Goal: Transaction & Acquisition: Purchase product/service

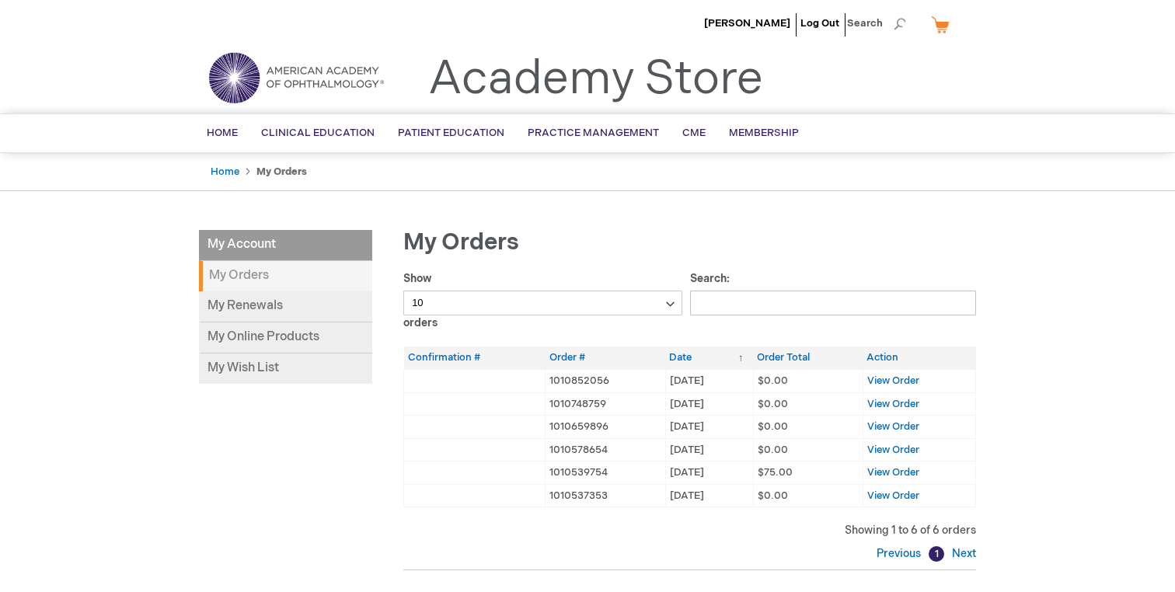
click at [942, 26] on link "My Cart" at bounding box center [946, 24] width 37 height 27
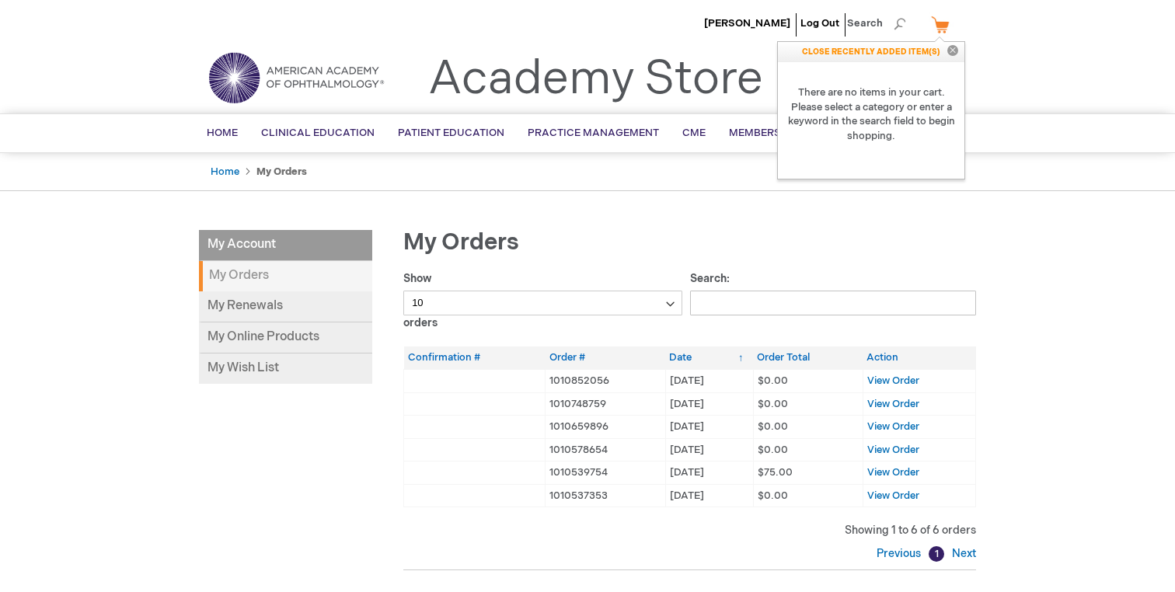
click at [705, 197] on div "Jean-Philippe Rozon Log Out Search My Cart CLOSE RECENTLY ADDED ITEM(S) Close T…" at bounding box center [587, 457] width 1175 height 914
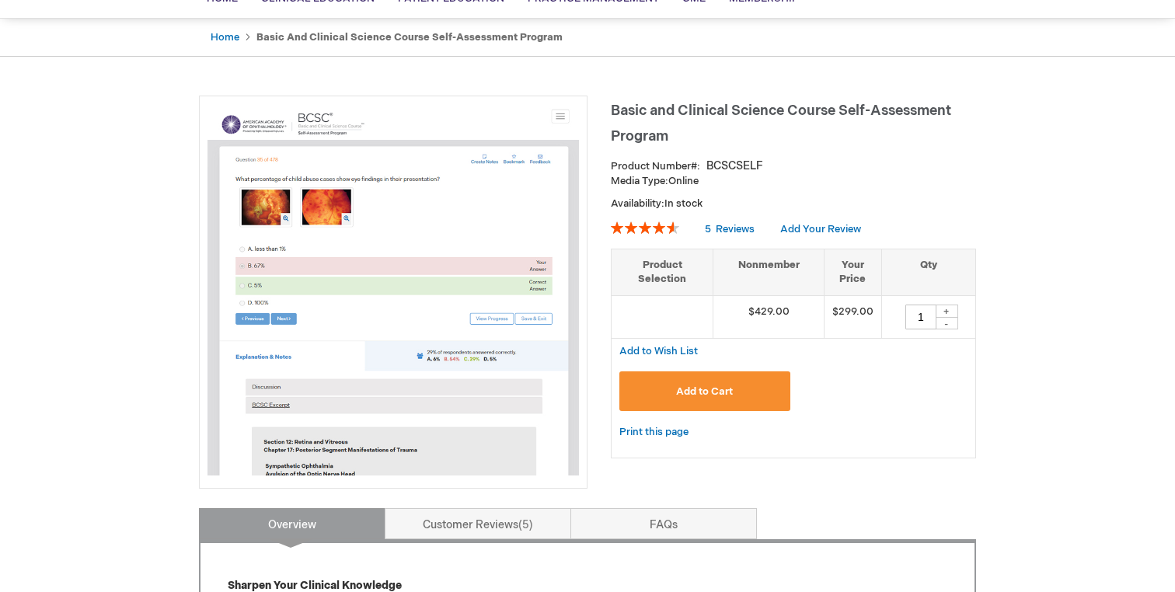
scroll to position [133, 0]
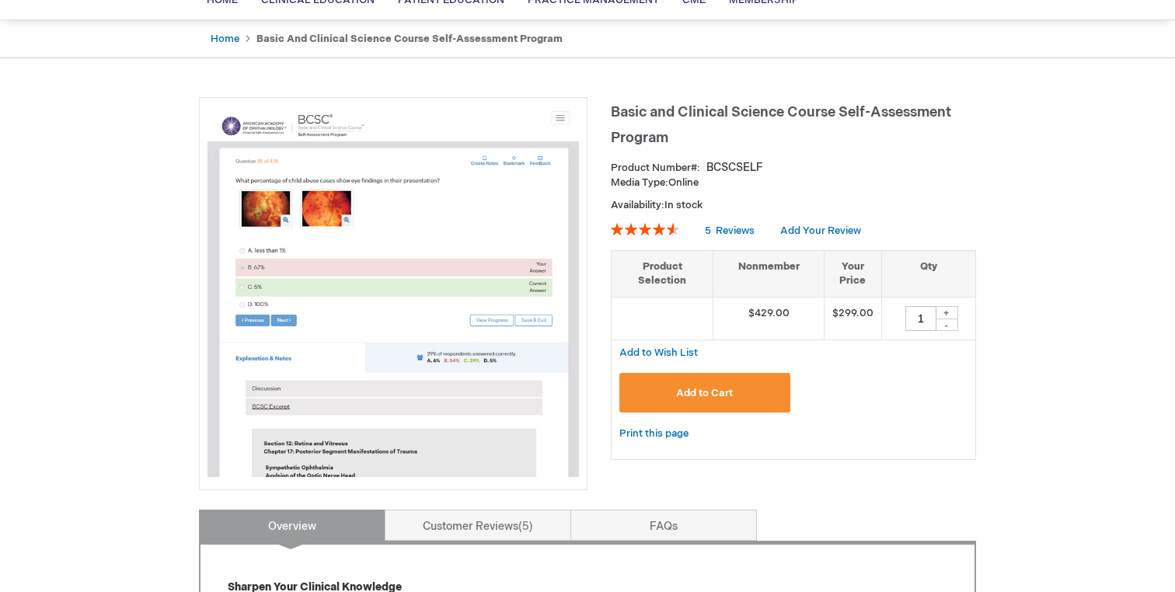
click at [944, 312] on div "+" at bounding box center [946, 312] width 23 height 13
type input "3"
click at [733, 389] on button "Add to Cart" at bounding box center [705, 393] width 171 height 40
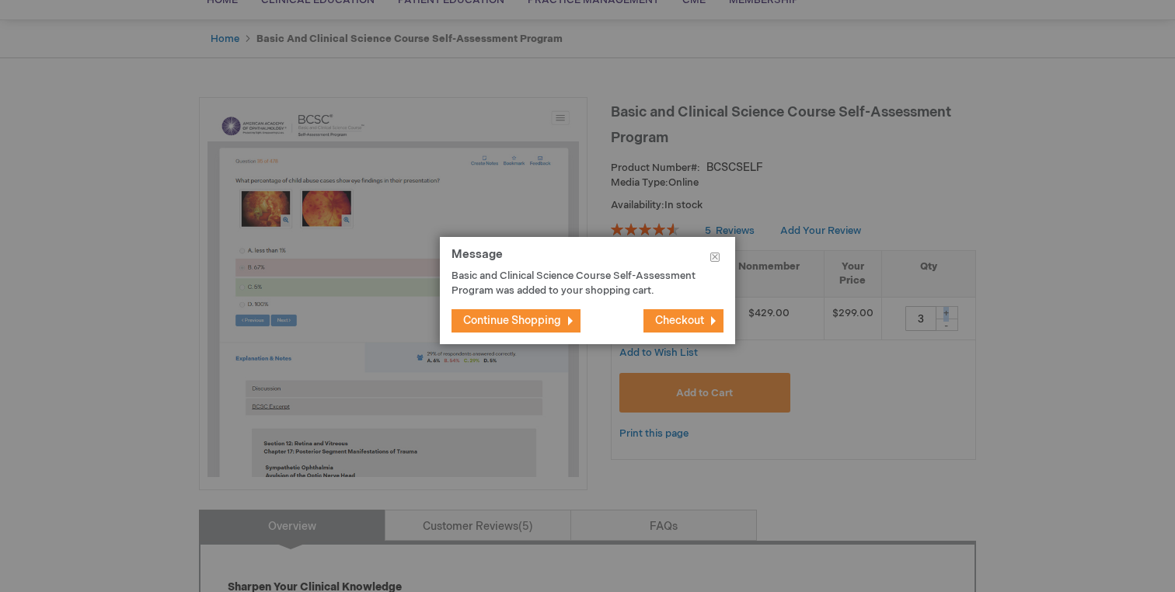
click at [682, 326] on span "Checkout" at bounding box center [679, 320] width 49 height 13
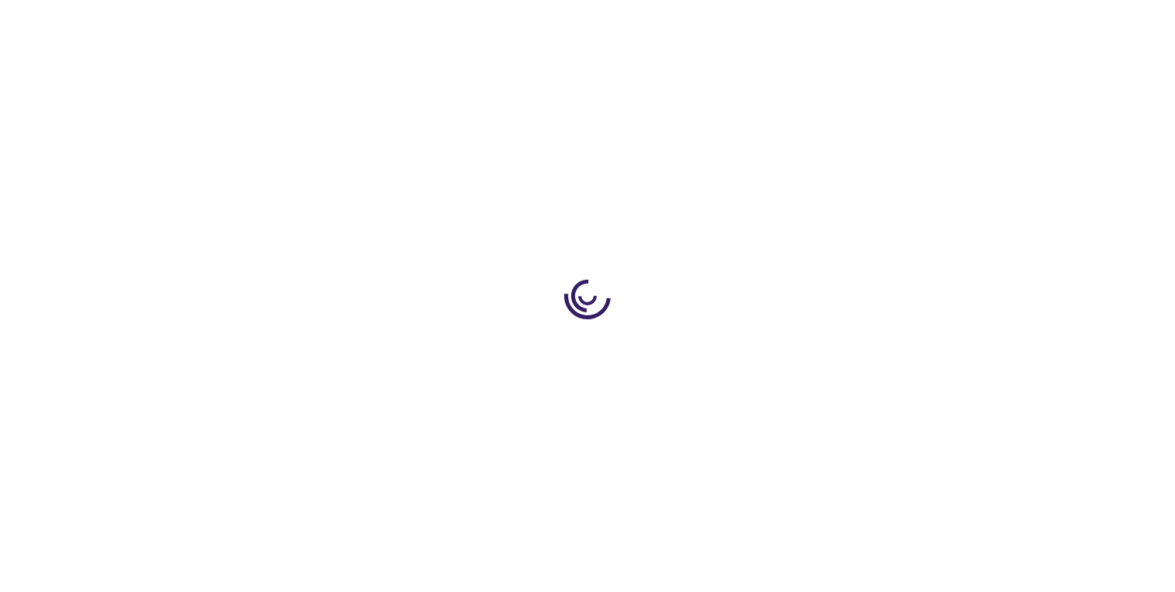
select select "CA"
select select "76"
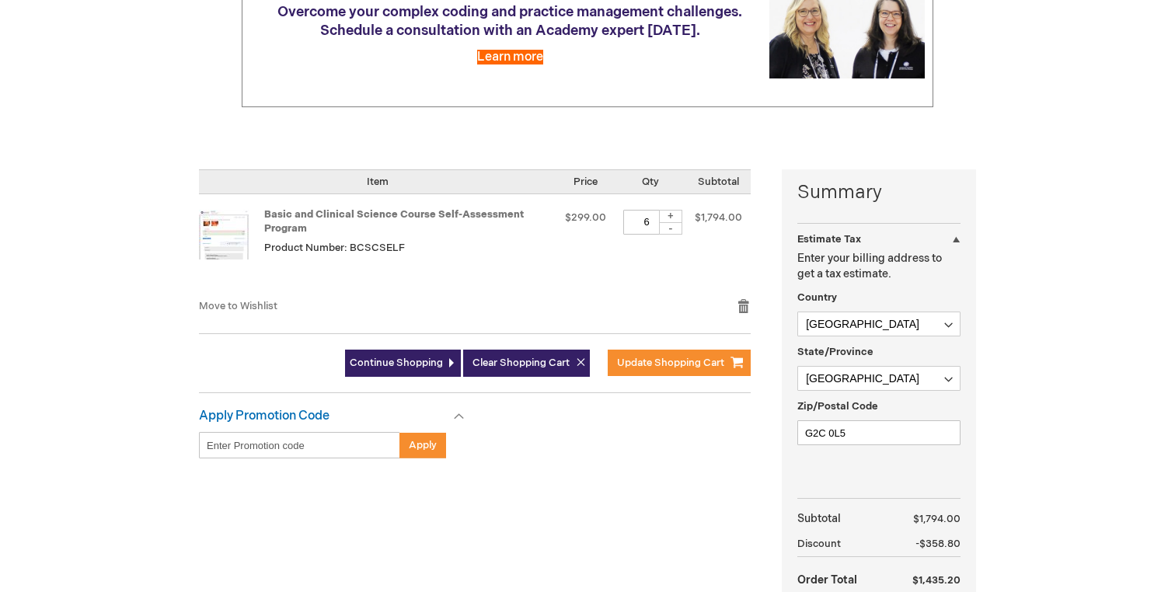
scroll to position [236, 0]
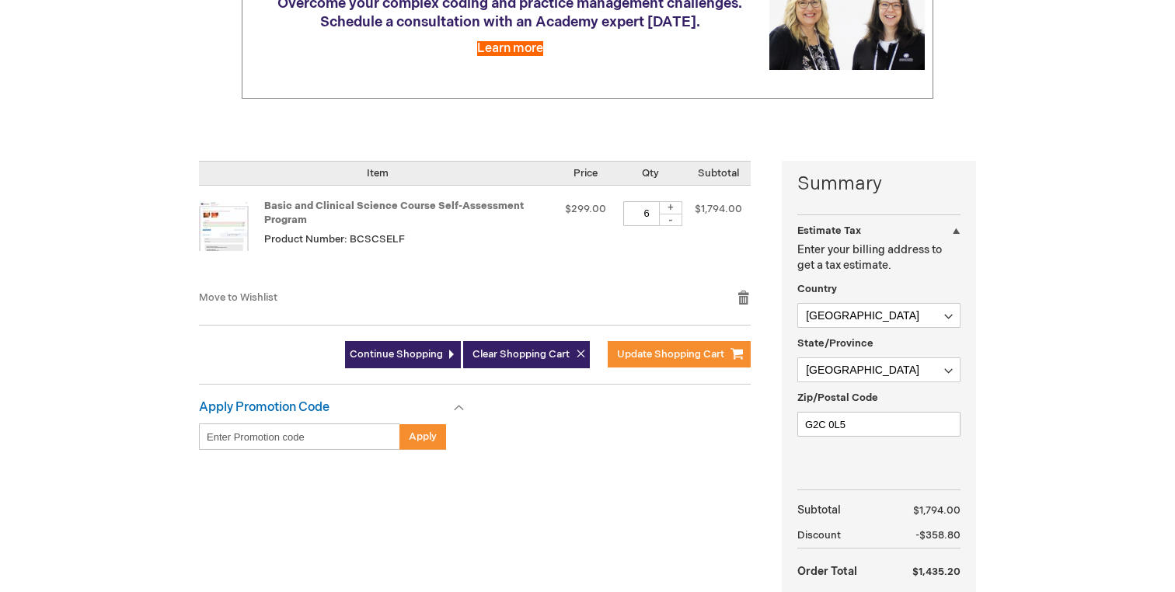
click at [669, 220] on div "-" at bounding box center [670, 220] width 23 height 12
type input "3"
click at [670, 357] on span "Update Shopping Cart" at bounding box center [670, 354] width 107 height 12
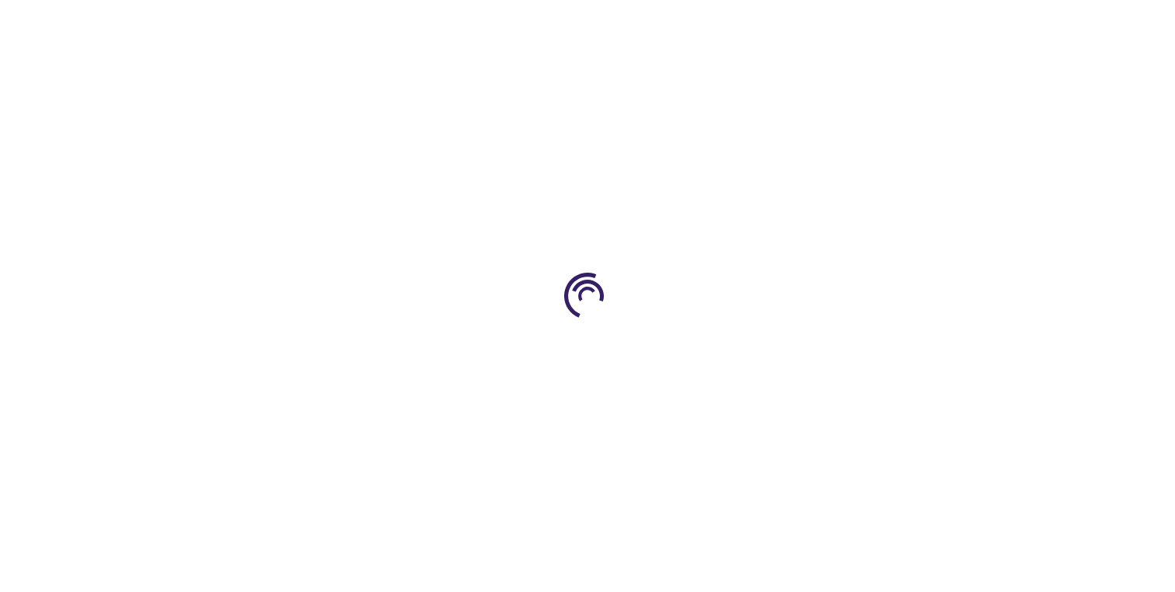
select select "CA"
select select "76"
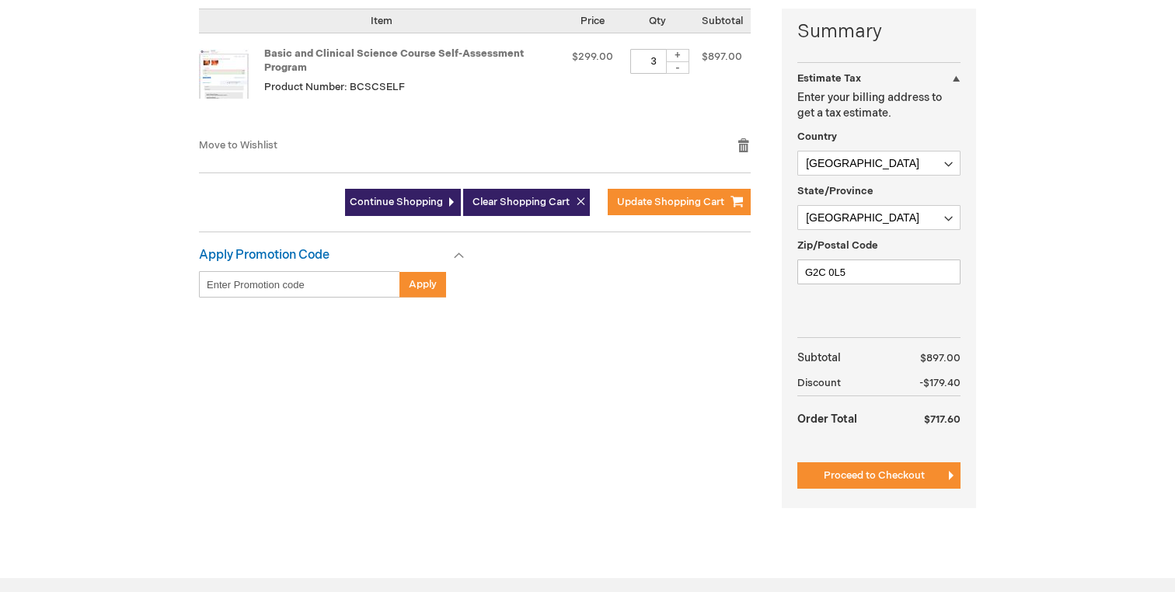
scroll to position [390, 0]
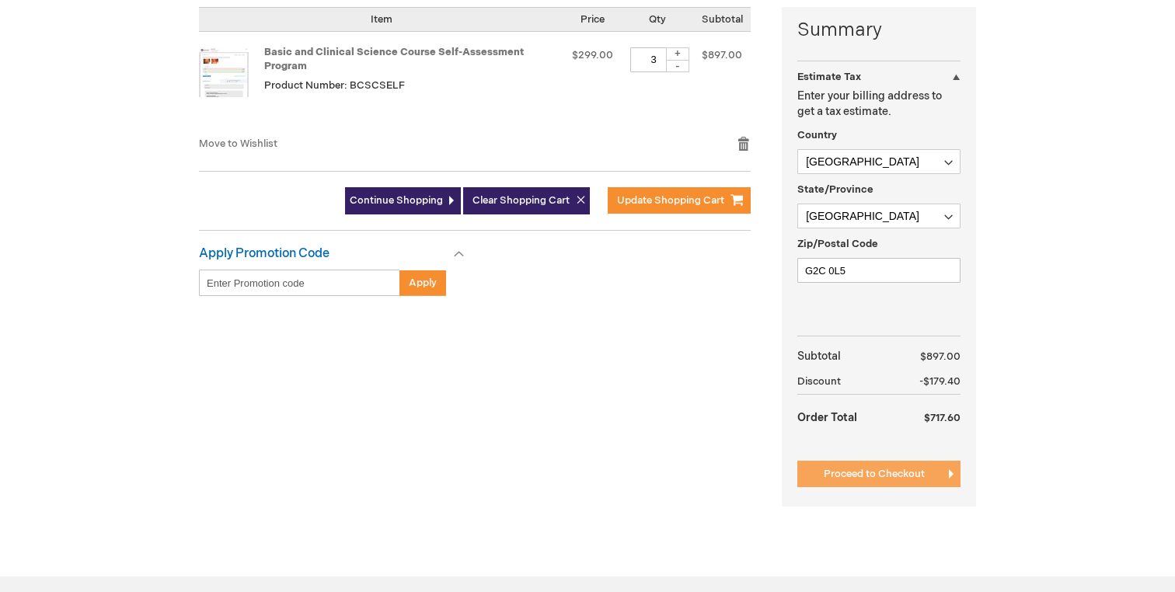
click at [926, 470] on button "Proceed to Checkout" at bounding box center [879, 474] width 163 height 26
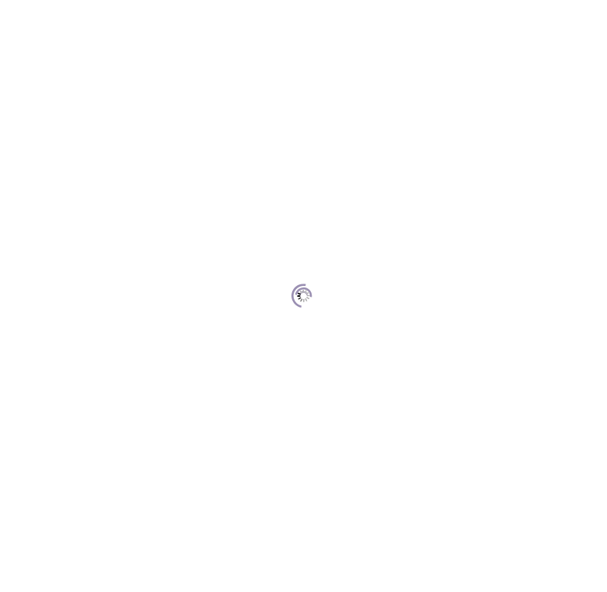
scroll to position [213, 0]
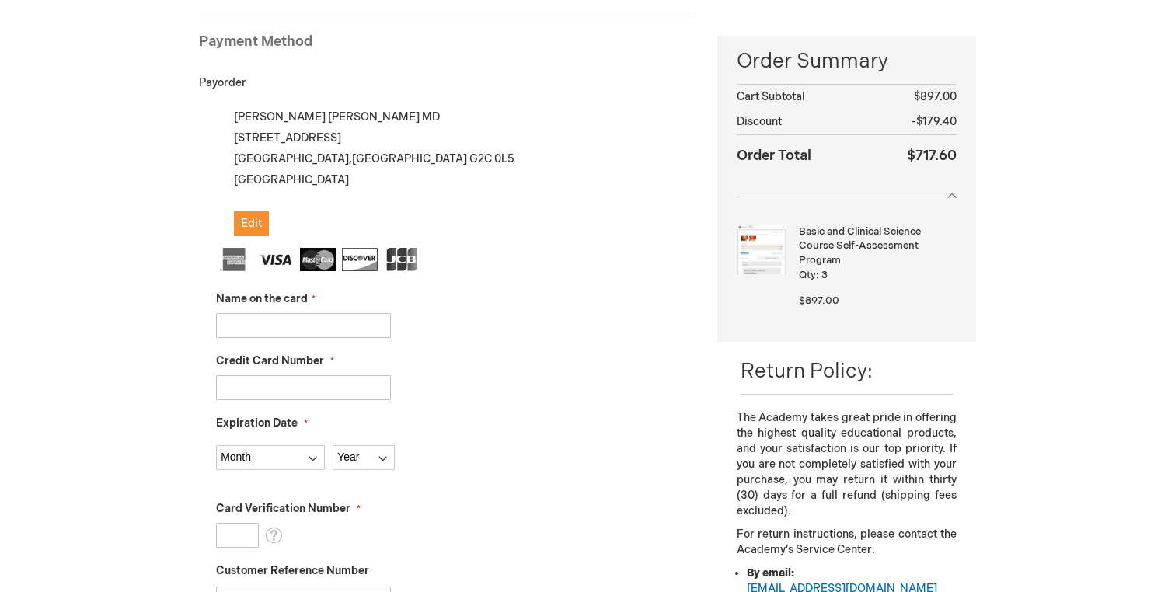
click at [300, 327] on input "Name on the card" at bounding box center [303, 325] width 175 height 25
type input "[PERSON_NAME] [PERSON_NAME]"
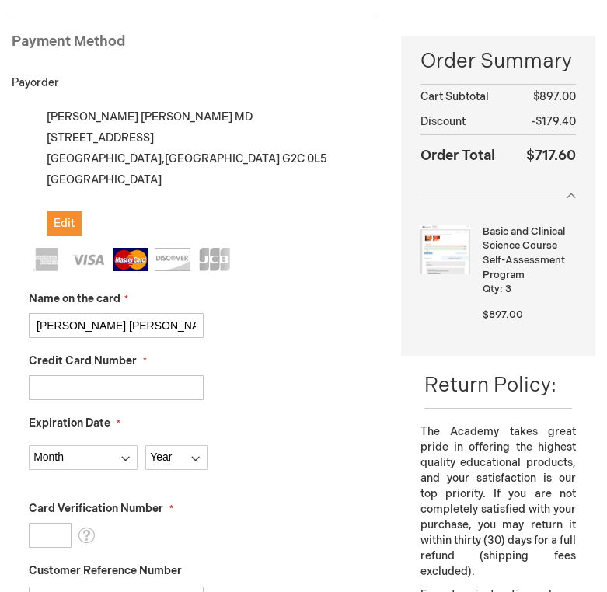
type input "5258992500231937"
click at [68, 447] on select "Month 01 - January 02 - February 03 - March 04 - April 05 - May 06 - June 07 - …" at bounding box center [83, 457] width 109 height 25
select select "11"
click at [29, 445] on select "Month 01 - January 02 - February 03 - March 04 - April 05 - May 06 - June 07 - …" at bounding box center [83, 457] width 109 height 25
click at [173, 454] on select "Year 2025 2026 2027 2028 2029 2030 2031 2032 2033 2034 2035" at bounding box center [176, 457] width 62 height 25
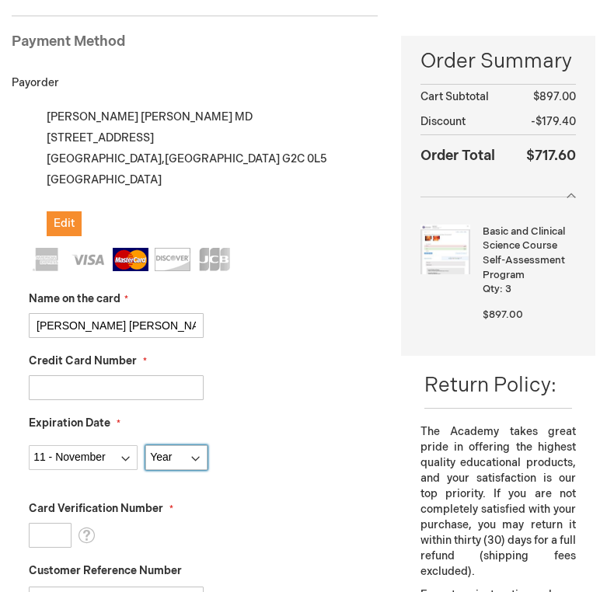
select select "2027"
click at [145, 445] on select "Year 2025 2026 2027 2028 2029 2030 2031 2032 2033 2034 2035" at bounding box center [176, 457] width 62 height 25
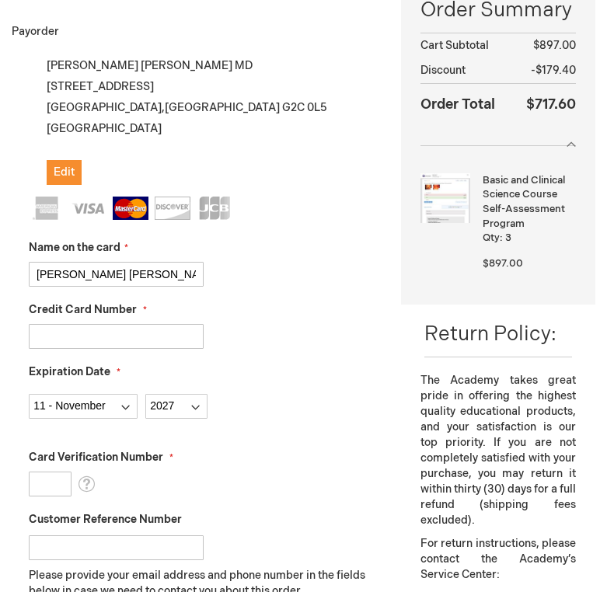
click at [53, 488] on input "Card Verification Number" at bounding box center [50, 484] width 43 height 25
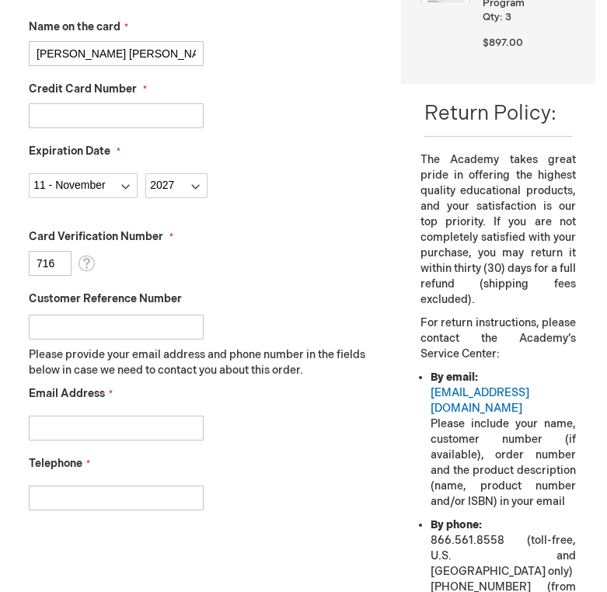
scroll to position [489, 0]
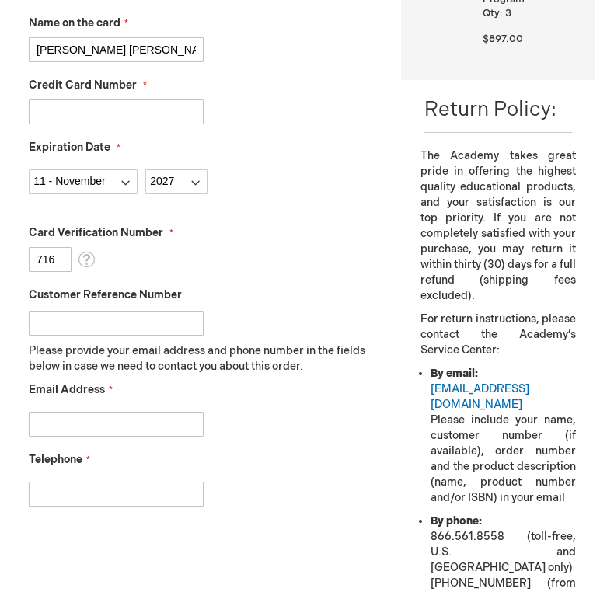
type input "716"
click at [239, 414] on div at bounding box center [203, 420] width 349 height 33
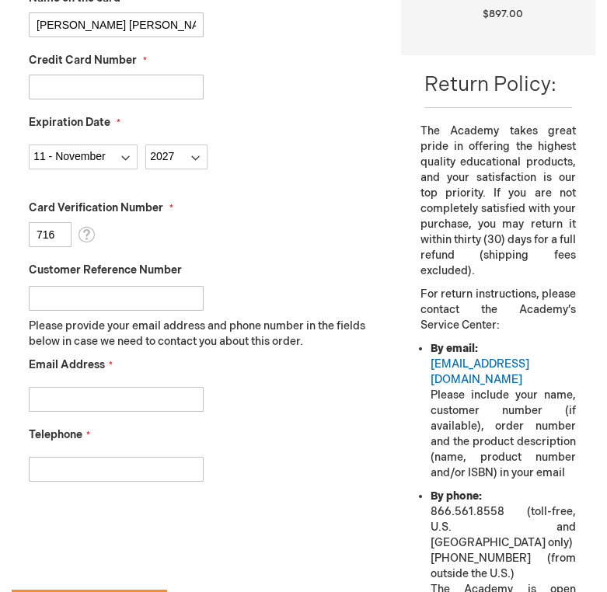
click at [103, 393] on input "Email Address" at bounding box center [116, 399] width 175 height 25
drag, startPoint x: 107, startPoint y: 403, endPoint x: 134, endPoint y: 403, distance: 27.2
click at [134, 403] on input "jean-philippe.rozon.2@ulaval.ca" at bounding box center [116, 399] width 175 height 25
click at [148, 398] on input "jean-philippe.rozon.2@ulaval.ca" at bounding box center [116, 399] width 175 height 25
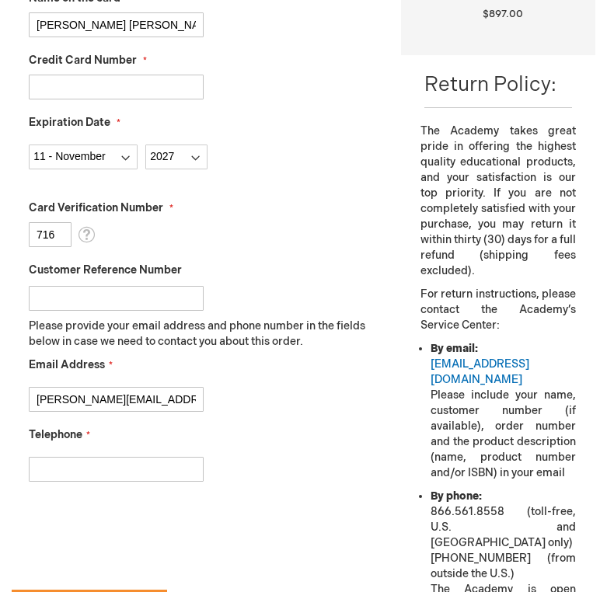
scroll to position [0, 2]
drag, startPoint x: 148, startPoint y: 398, endPoint x: 270, endPoint y: 397, distance: 121.3
click at [270, 397] on div "jean-philippe.rozon.2@ulaval.ca" at bounding box center [203, 395] width 349 height 33
type input "jean-philippe.rozon.2@ulaval.ca"
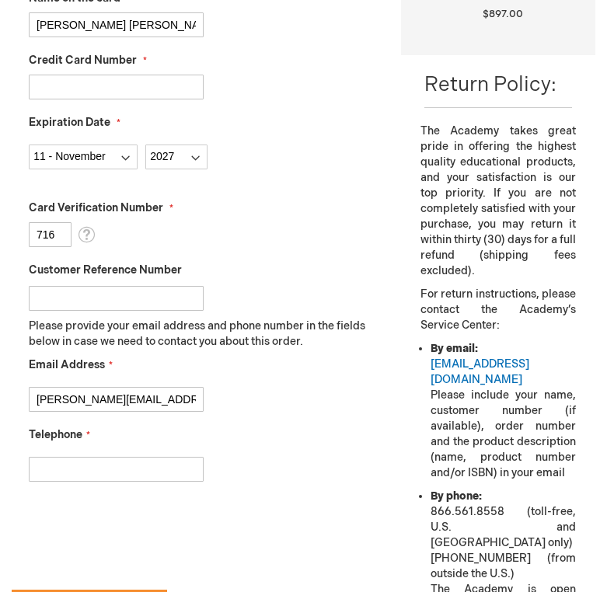
click at [107, 471] on input "Telephone" at bounding box center [116, 469] width 175 height 25
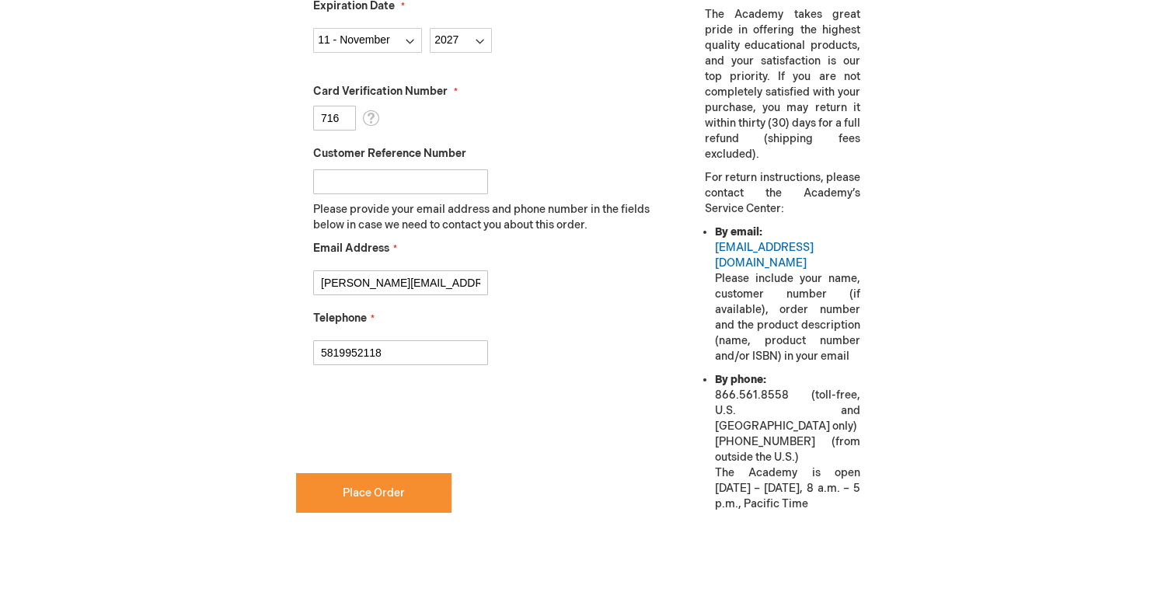
scroll to position [642, 0]
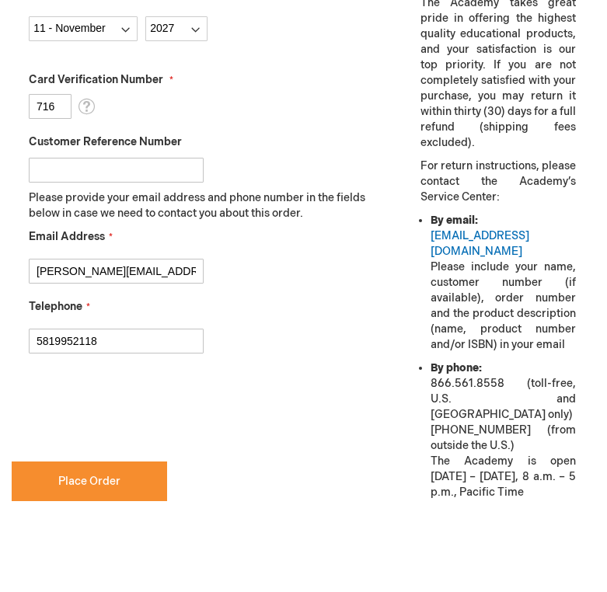
type input "5819952118"
checkbox input "true"
click at [303, 440] on form "Payment Information Payment Method Payorder My billing and shipping address are…" at bounding box center [195, 59] width 366 height 977
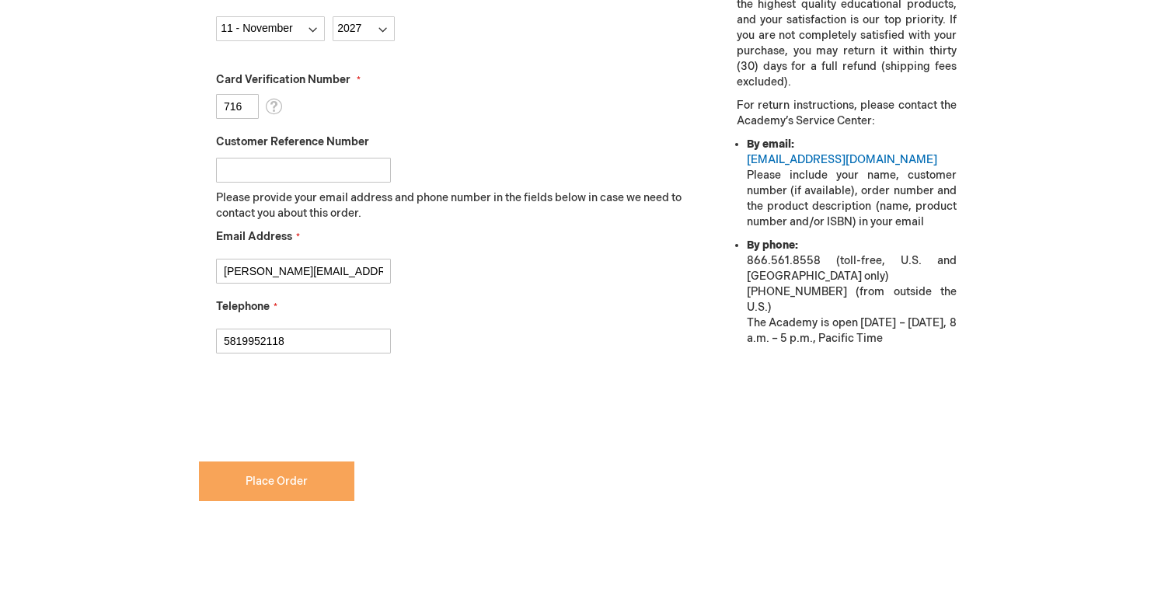
click at [281, 492] on button "Place Order" at bounding box center [276, 482] width 155 height 40
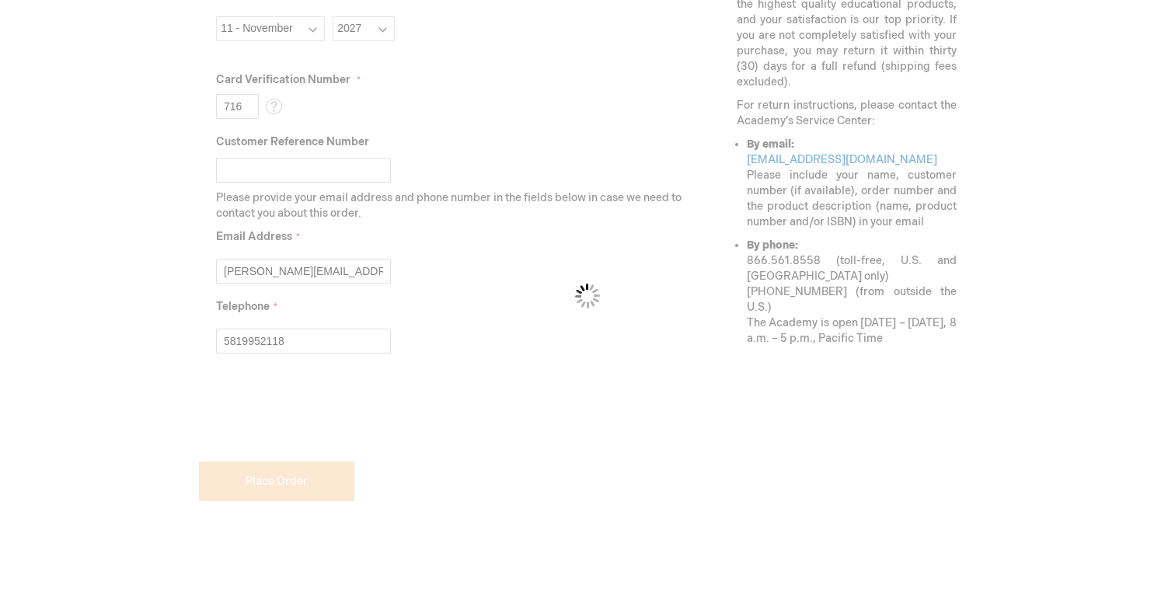
scroll to position [683, 0]
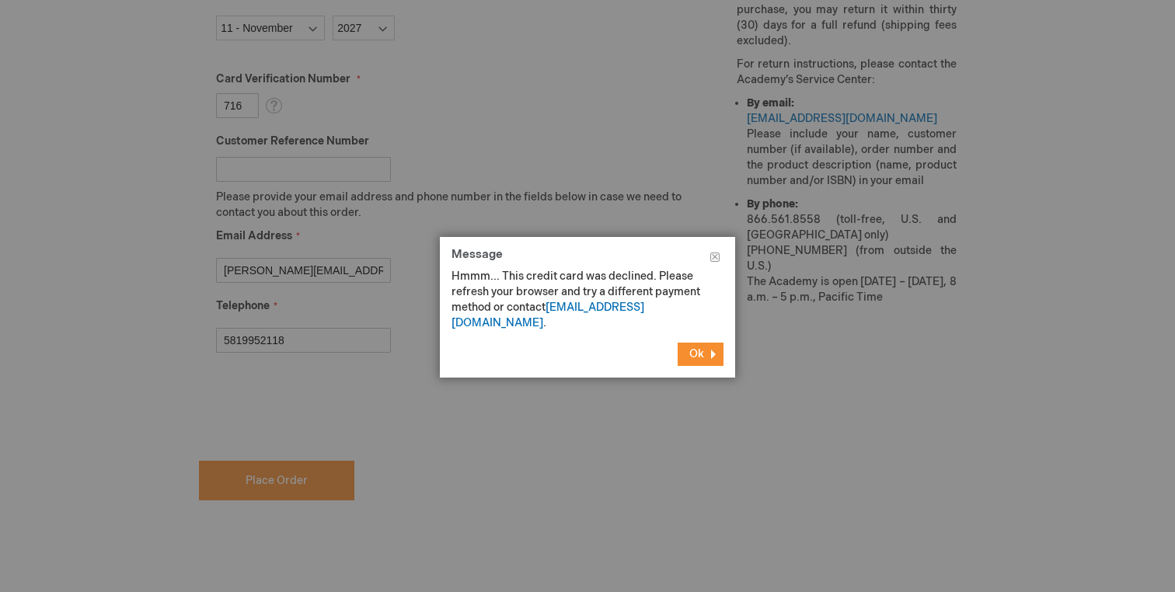
click at [695, 347] on button "Ok" at bounding box center [701, 354] width 46 height 23
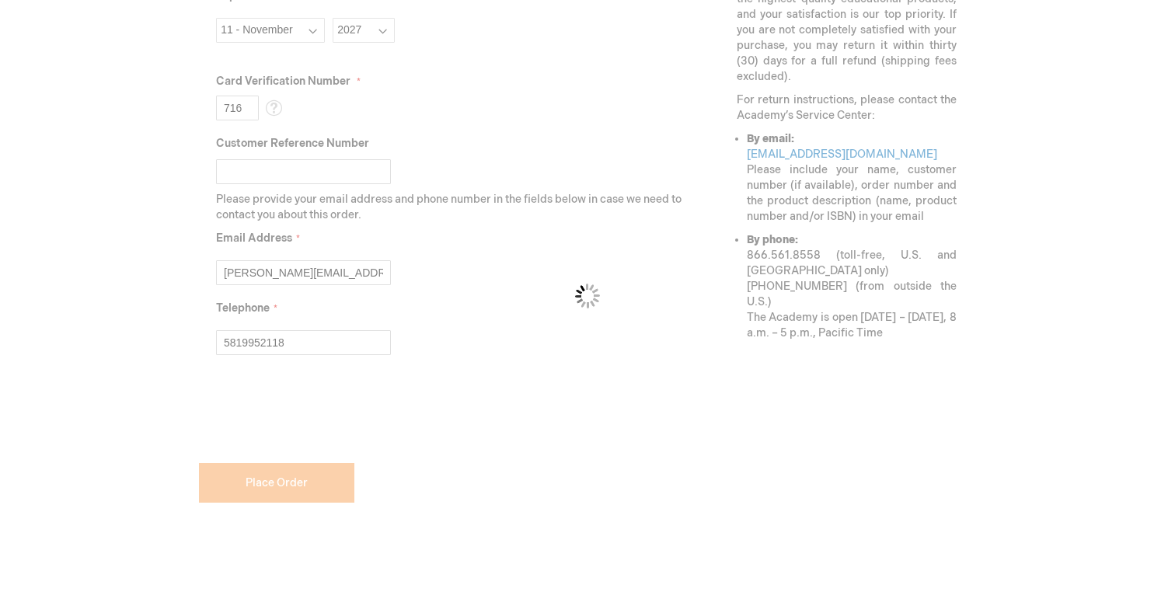
scroll to position [642, 0]
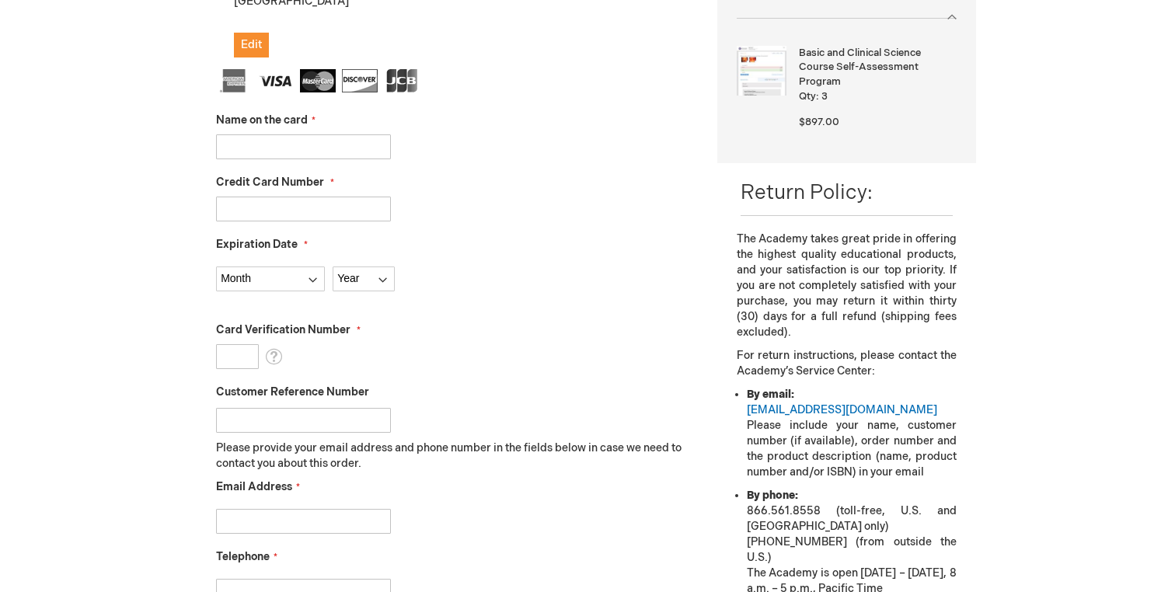
scroll to position [412, 0]
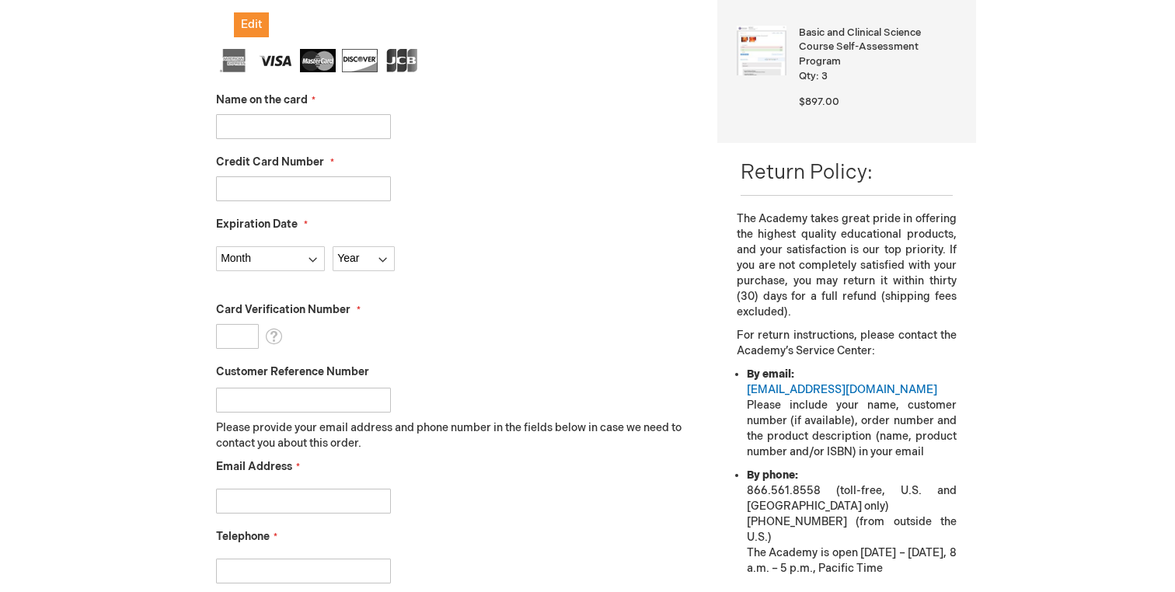
click at [267, 120] on input "Name on the card" at bounding box center [303, 126] width 175 height 25
type input "Jean Philippe Rozon"
type input "5258992500231937"
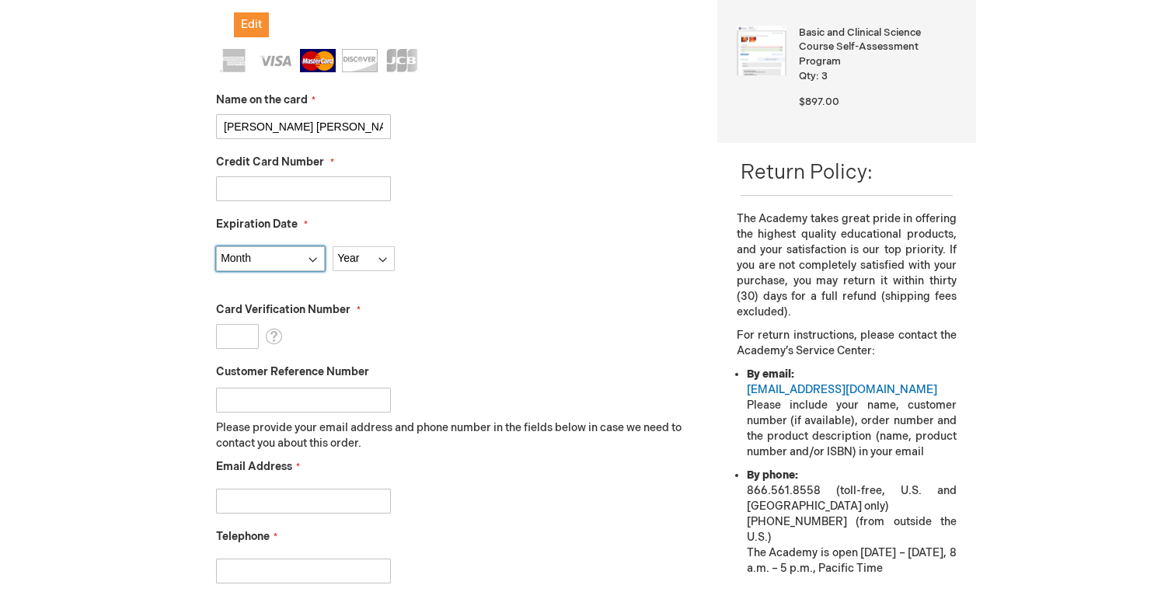
click at [266, 251] on select "Month 01 - January 02 - February 03 - March 04 - April 05 - May 06 - June 07 - …" at bounding box center [270, 258] width 109 height 25
select select "11"
click at [216, 246] on select "Month 01 - January 02 - February 03 - March 04 - April 05 - May 06 - June 07 - …" at bounding box center [270, 258] width 109 height 25
click at [351, 260] on select "Year 2025 2026 2027 2028 2029 2030 2031 2032 2033 2034 2035" at bounding box center [364, 258] width 62 height 25
select select "2027"
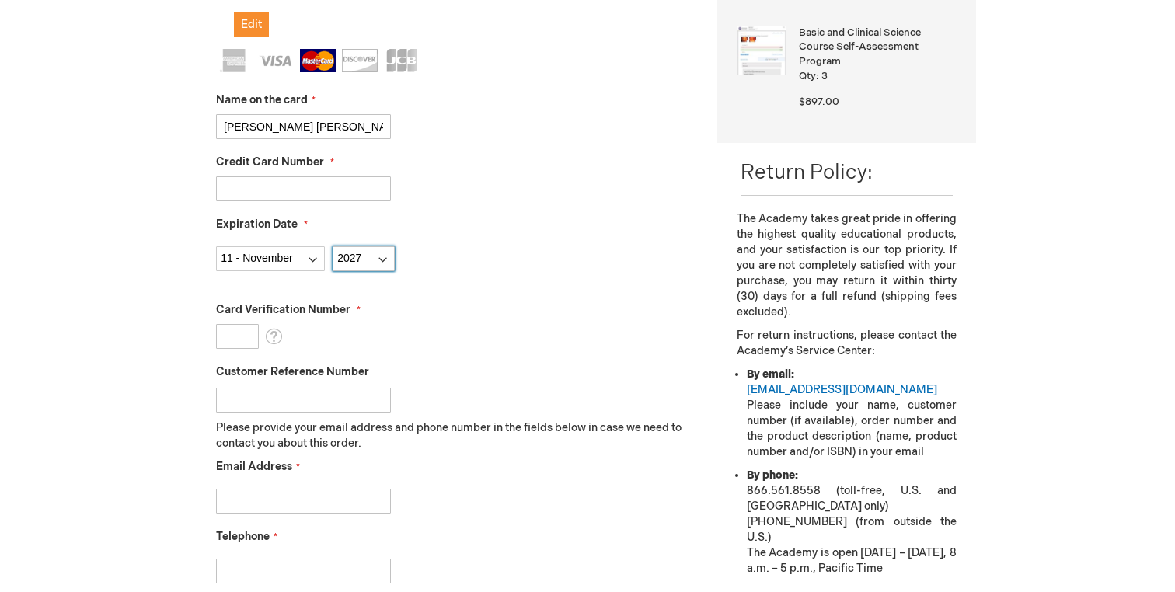
click at [333, 246] on select "Year 2025 2026 2027 2028 2029 2030 2031 2032 2033 2034 2035" at bounding box center [364, 258] width 62 height 25
click at [237, 332] on input "Card Verification Number" at bounding box center [237, 336] width 43 height 25
type input "716"
click at [322, 515] on fieldset "Name on the card Jean Philippe Rozon Credit Card Number 5258992500231937 Expira…" at bounding box center [455, 324] width 478 height 550
click at [305, 505] on input "Email Address" at bounding box center [303, 501] width 175 height 25
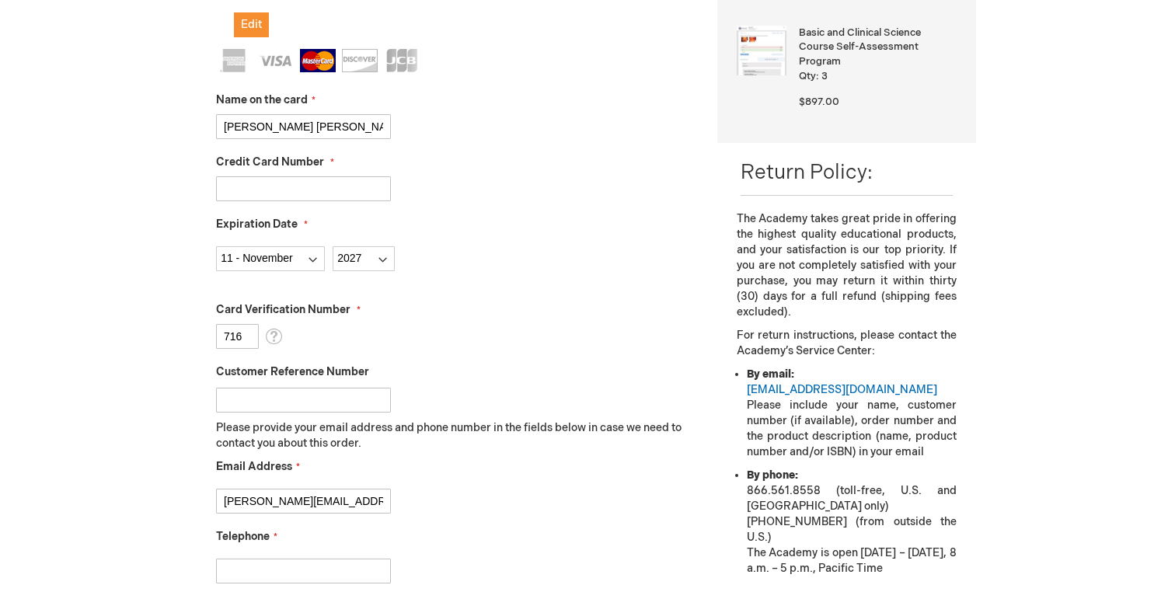
scroll to position [0, 1]
type input "jean-philippe.rozon.2@ulaval.ca"
type input "5819952118"
click at [472, 497] on div "jean-philippe.rozon.2@ulaval.ca" at bounding box center [455, 497] width 478 height 33
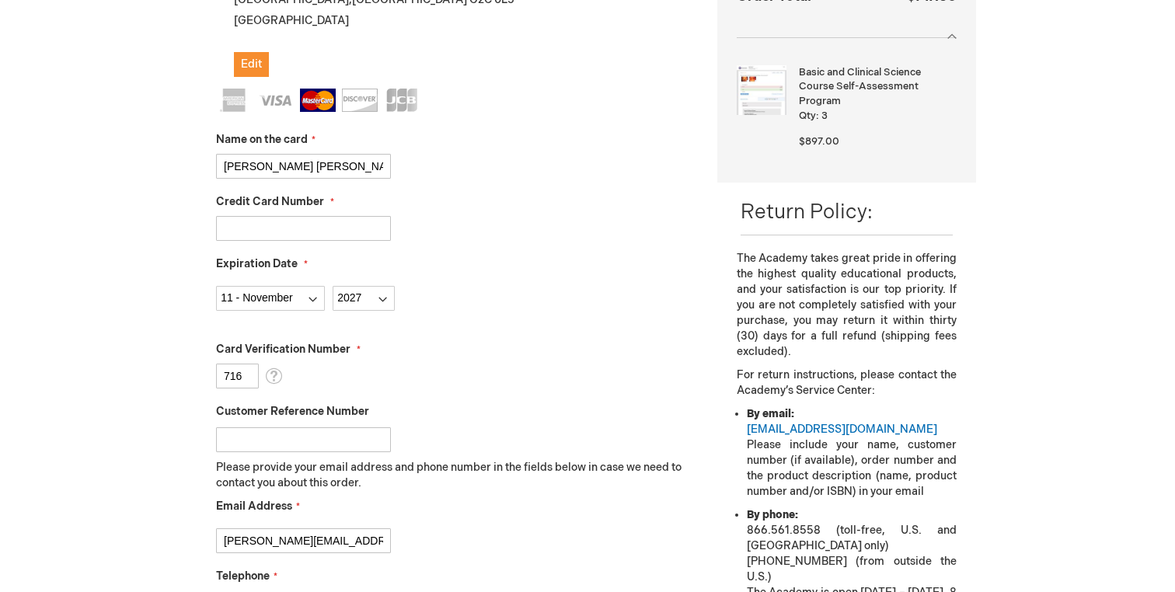
scroll to position [365, 0]
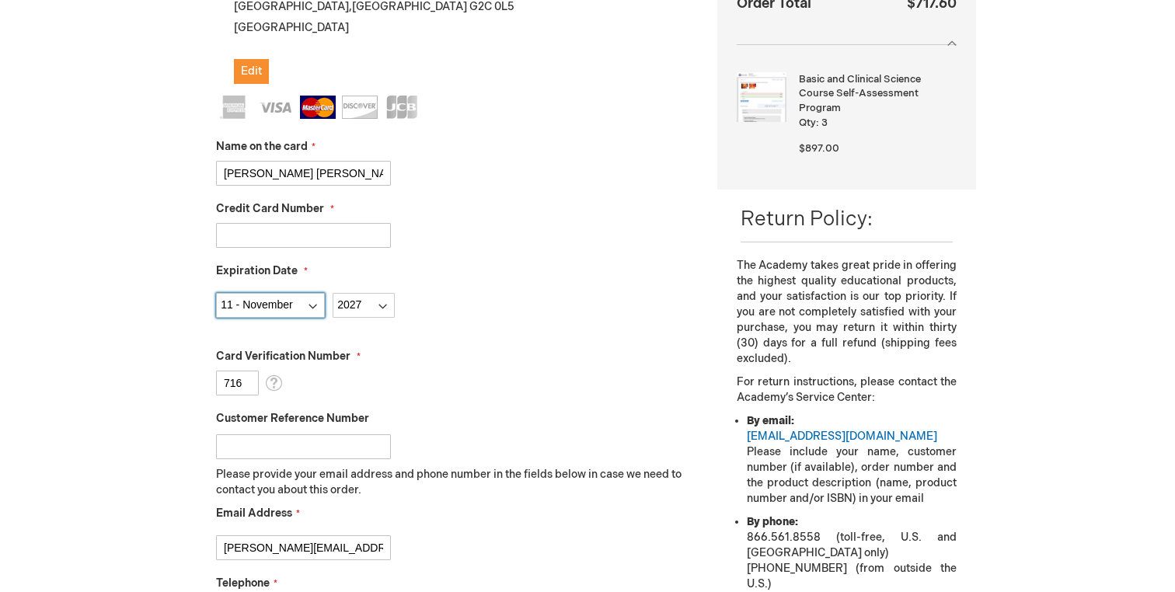
click at [244, 305] on select "Month 01 - January 02 - February 03 - March 04 - April 05 - May 06 - June 07 - …" at bounding box center [270, 305] width 109 height 25
select select "10"
click at [216, 293] on select "Month 01 - January 02 - February 03 - March 04 - April 05 - May 06 - June 07 - …" at bounding box center [270, 305] width 109 height 25
click at [473, 318] on fieldset "Name on the card Jean Philippe Rozon Credit Card Number 5258992500231937 Expira…" at bounding box center [455, 371] width 478 height 550
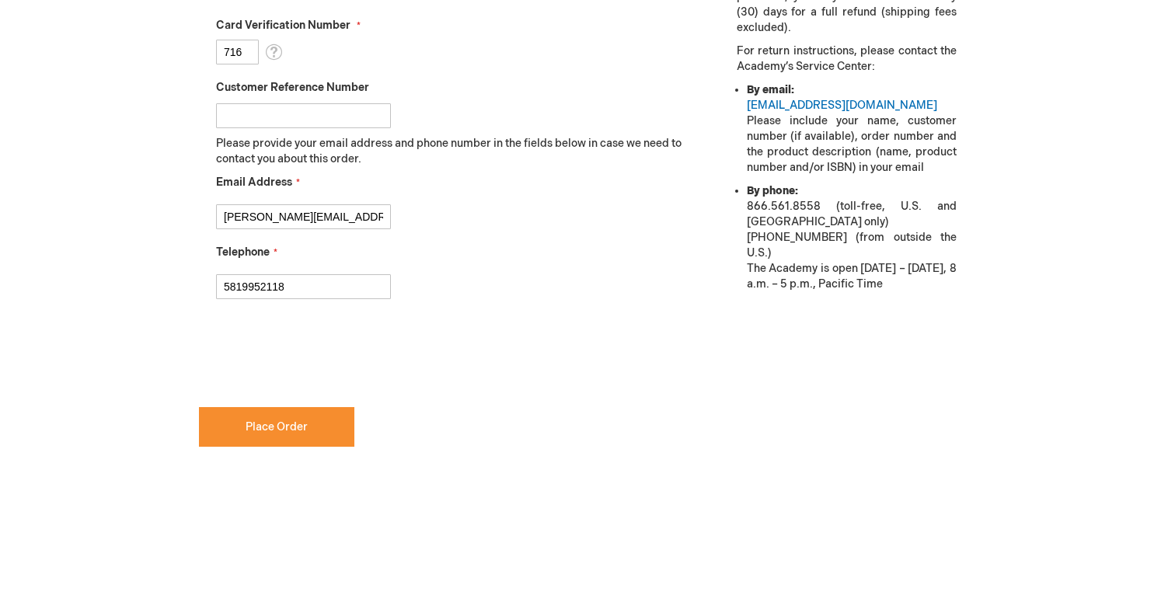
scroll to position [694, 0]
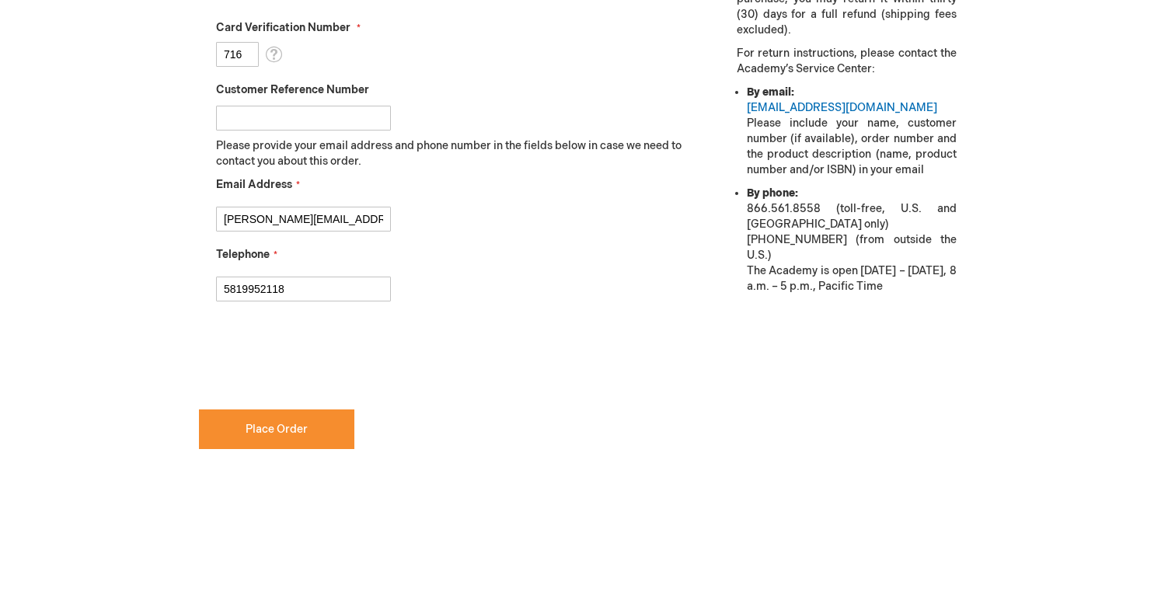
checkbox input "true"
click at [286, 438] on button "Place Order" at bounding box center [276, 430] width 155 height 40
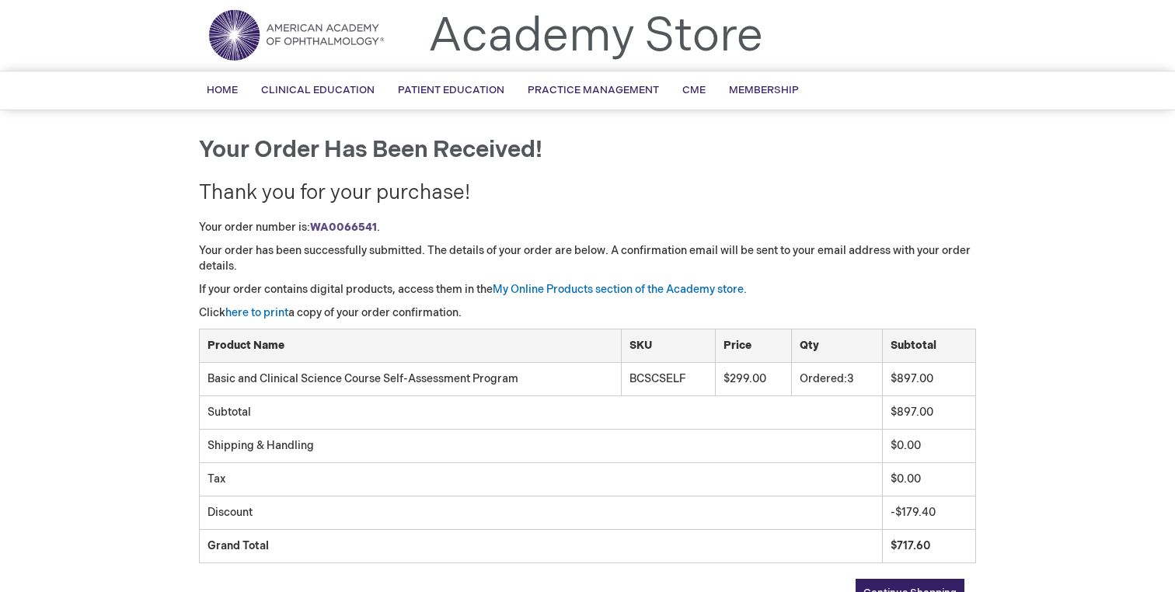
scroll to position [25, 0]
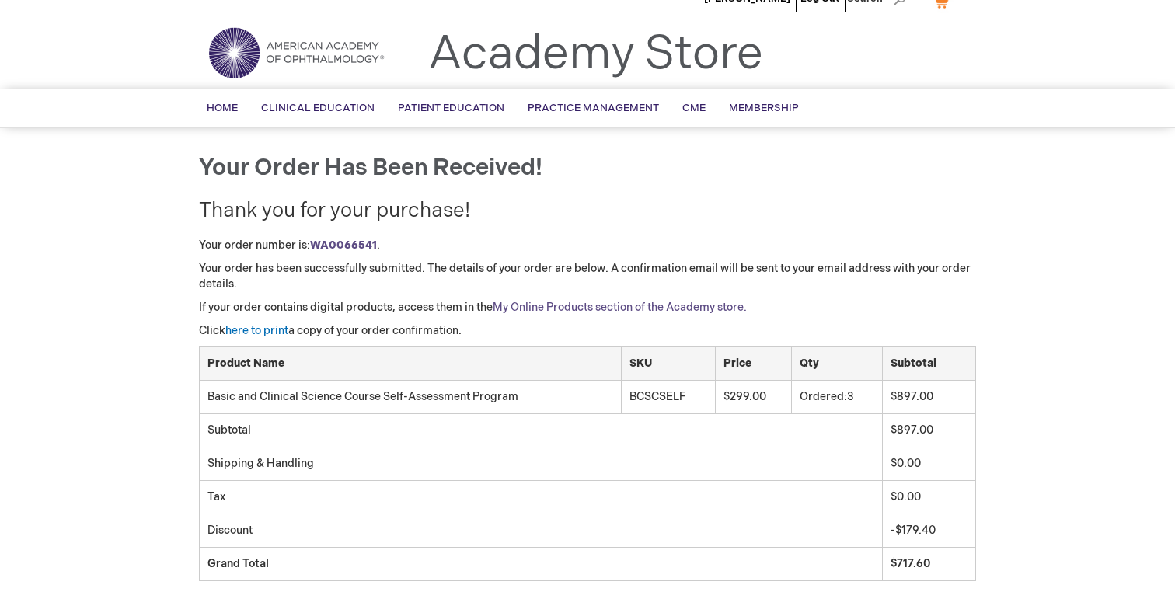
click at [567, 308] on link "My Online Products section of the Academy store." at bounding box center [620, 307] width 254 height 13
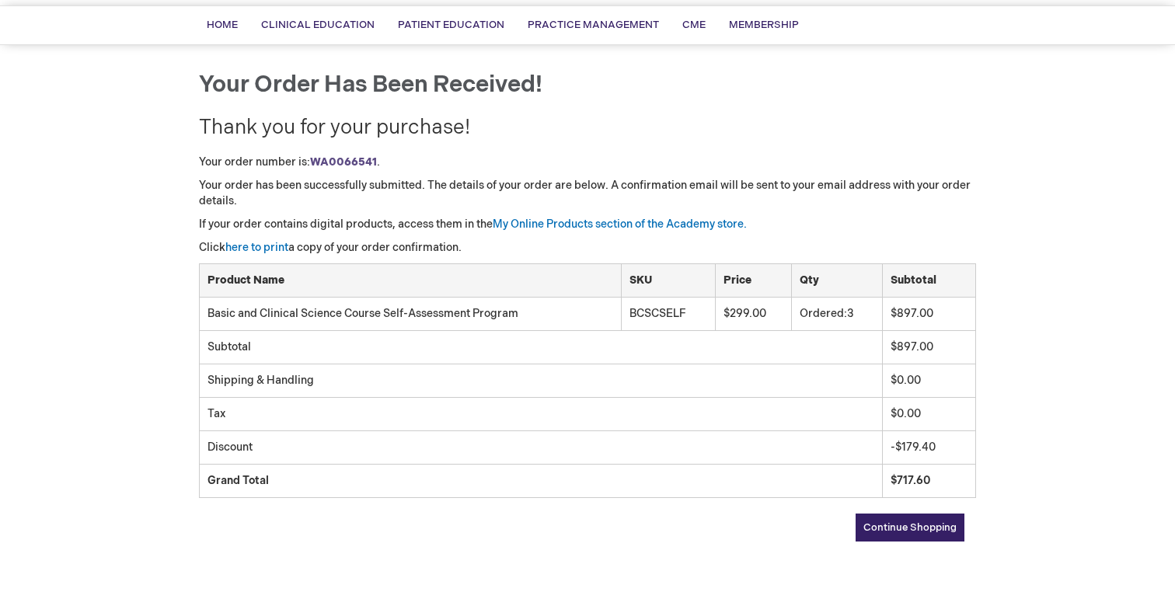
scroll to position [115, 0]
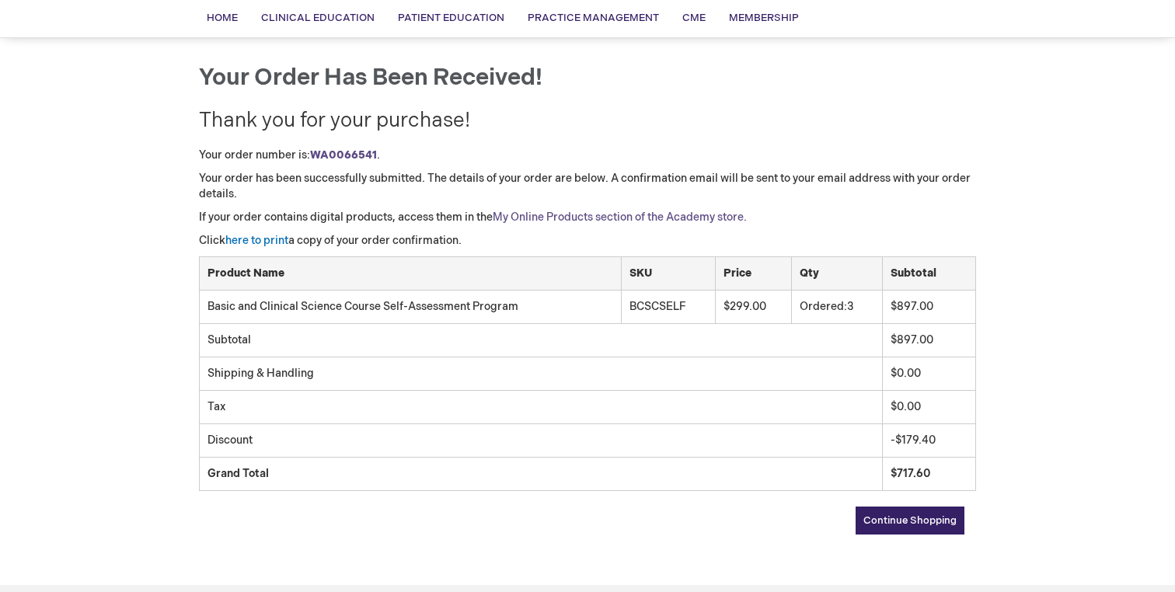
click at [615, 216] on link "My Online Products section of the Academy store." at bounding box center [620, 217] width 254 height 13
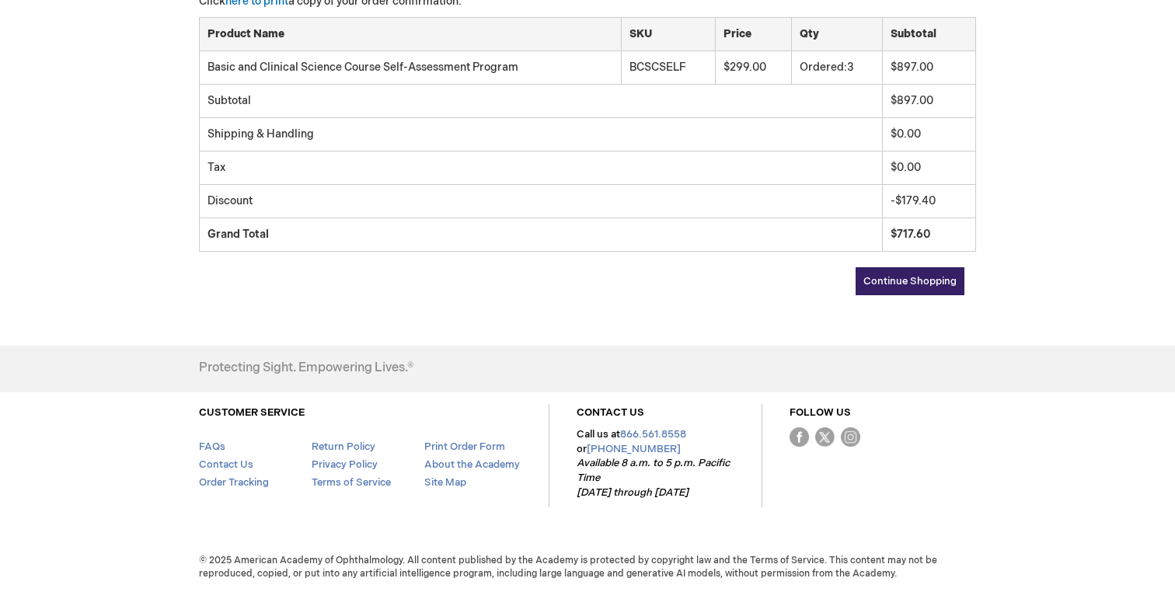
scroll to position [354, 0]
click at [912, 295] on link "Continue Shopping" at bounding box center [910, 282] width 109 height 28
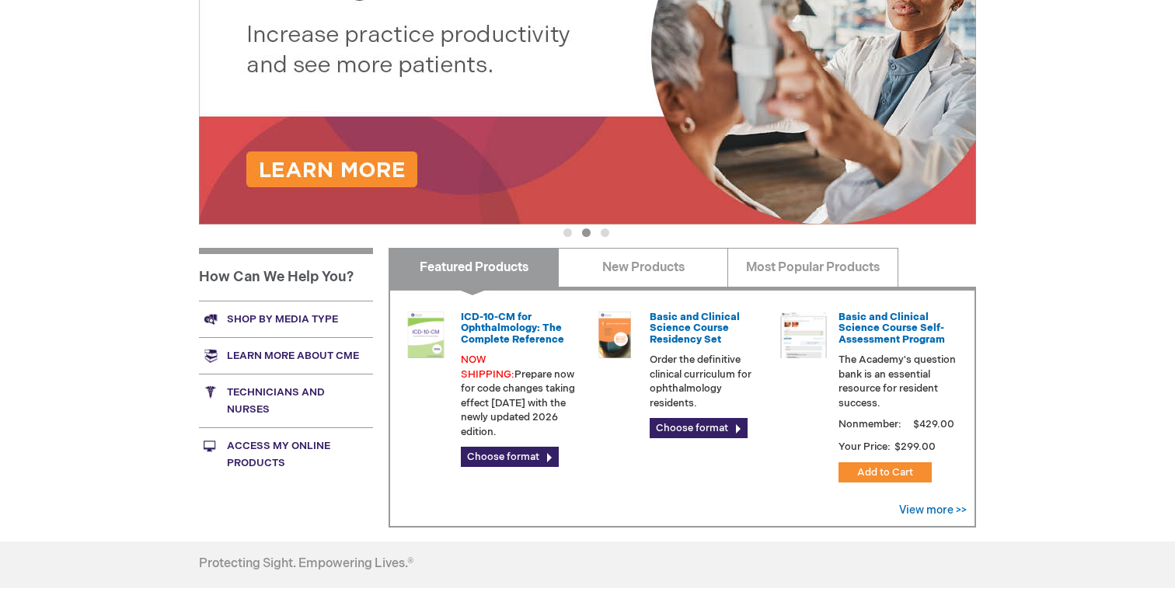
scroll to position [388, 0]
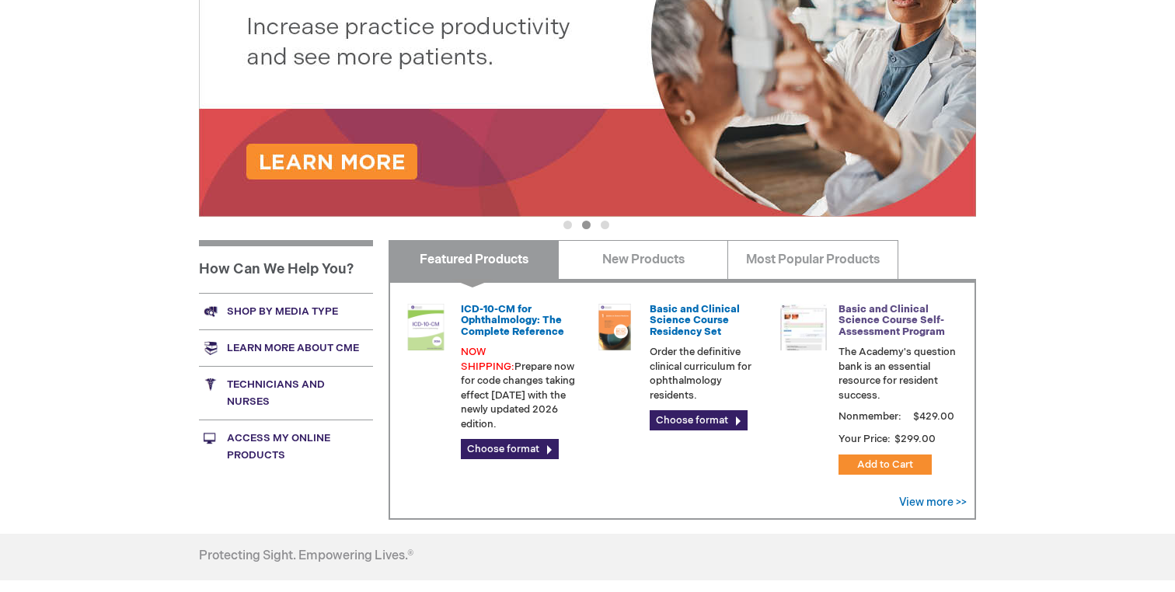
click at [895, 316] on link "Basic and Clinical Science Course Self-Assessment Program" at bounding box center [892, 320] width 106 height 35
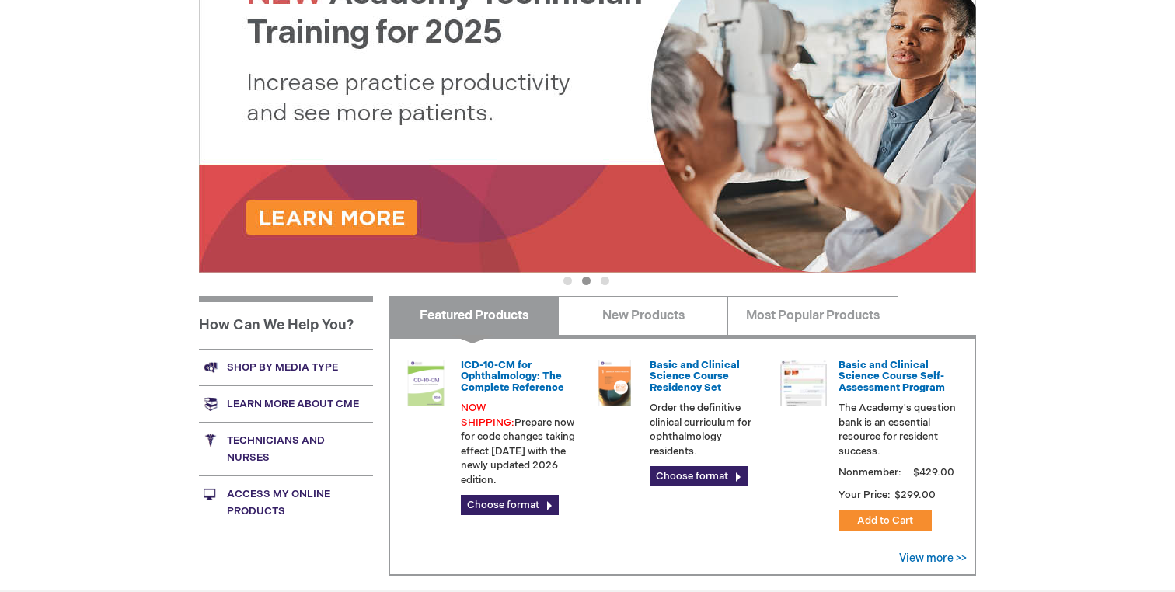
scroll to position [340, 0]
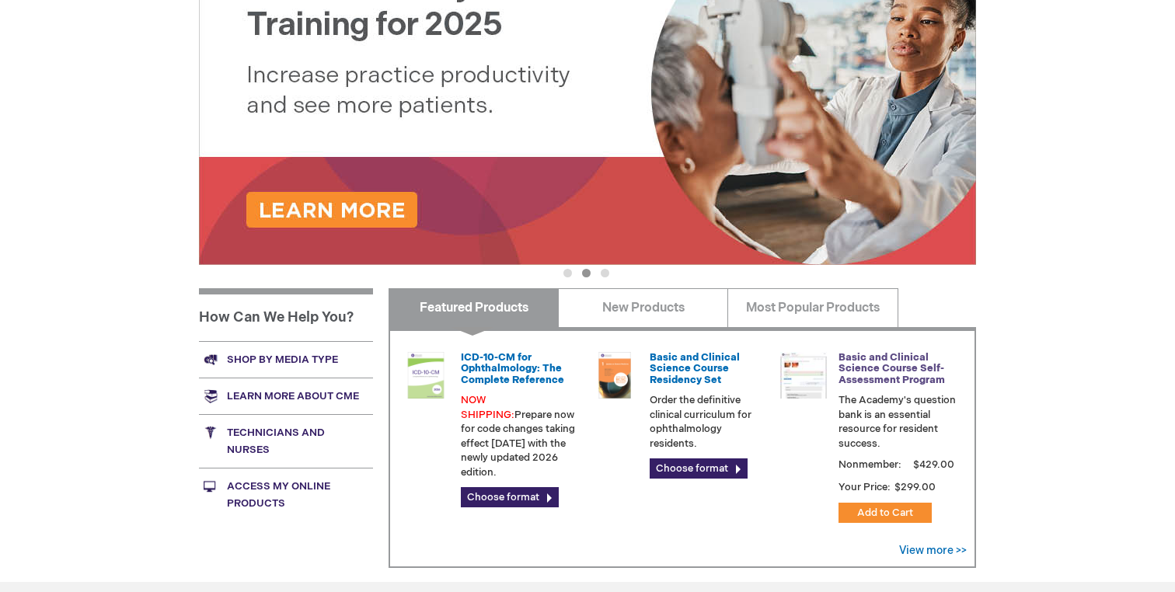
click at [926, 368] on link "Basic and Clinical Science Course Self-Assessment Program" at bounding box center [892, 368] width 106 height 35
